Goal: Information Seeking & Learning: Learn about a topic

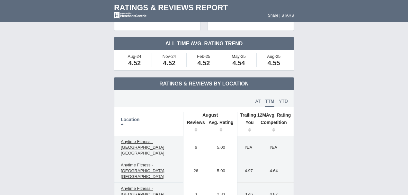
scroll to position [60, 0]
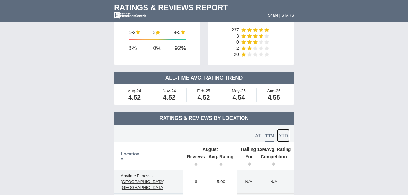
click at [283, 136] on span "YTD" at bounding box center [283, 135] width 9 height 5
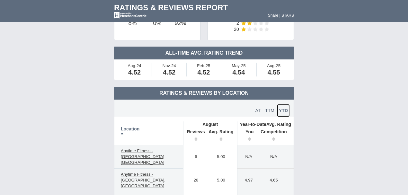
scroll to position [21, 0]
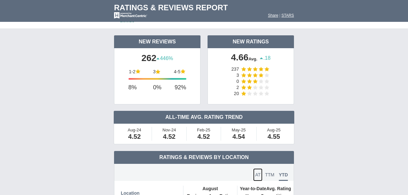
click at [260, 174] on span "AT" at bounding box center [257, 174] width 5 height 5
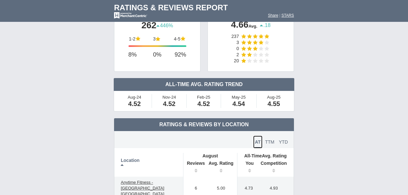
scroll to position [107, 0]
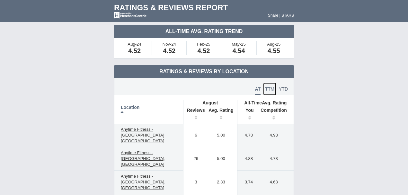
click at [271, 89] on span "TTM" at bounding box center [269, 88] width 9 height 5
click at [259, 87] on span "AT" at bounding box center [257, 88] width 5 height 5
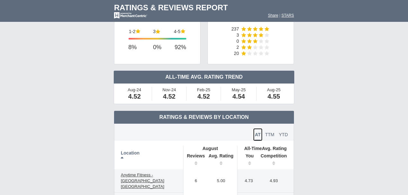
scroll to position [64, 0]
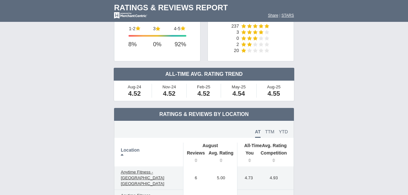
click at [122, 154] on th "Location" at bounding box center [148, 155] width 69 height 24
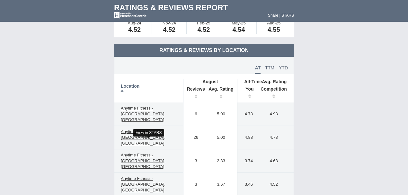
scroll to position [128, 0]
click at [124, 87] on th "Location" at bounding box center [148, 90] width 69 height 24
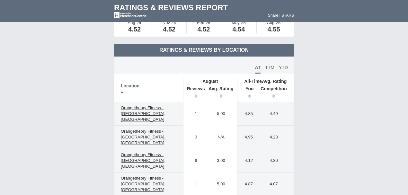
click at [123, 88] on th "Location" at bounding box center [148, 90] width 69 height 24
click at [268, 66] on span "TTM" at bounding box center [269, 67] width 9 height 5
click at [256, 67] on span "AT" at bounding box center [257, 67] width 5 height 5
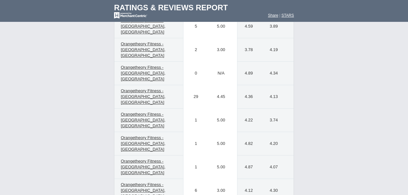
scroll to position [450, 0]
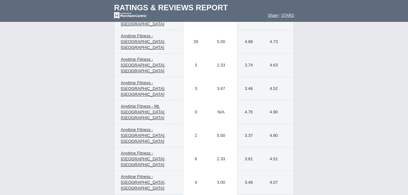
scroll to position [278, 0]
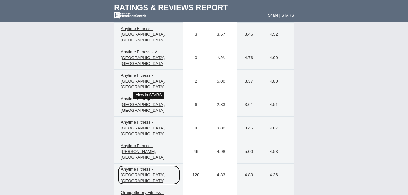
click at [136, 167] on span "Anytime Fitness - [GEOGRAPHIC_DATA], [GEOGRAPHIC_DATA]" at bounding box center [143, 175] width 45 height 16
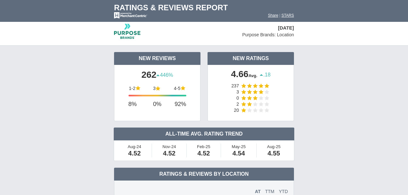
scroll to position [0, 0]
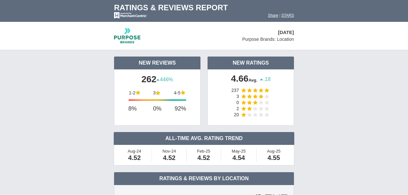
click at [133, 35] on img at bounding box center [127, 35] width 26 height 15
